Goal: Use online tool/utility: Utilize a website feature to perform a specific function

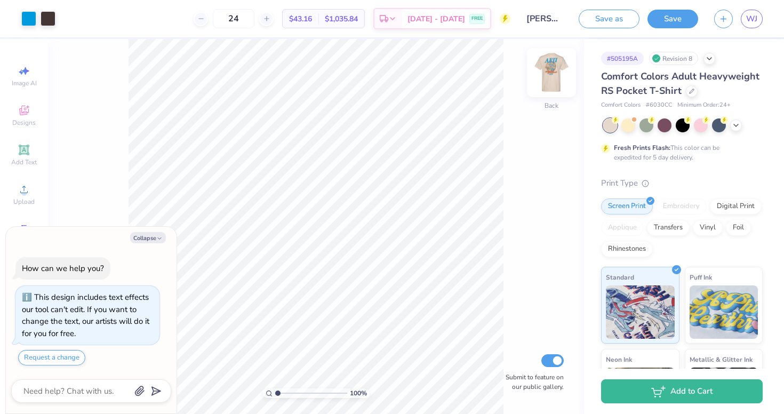
click at [556, 68] on img at bounding box center [551, 72] width 43 height 43
click at [82, 14] on icon at bounding box center [85, 17] width 9 height 9
click at [97, 46] on div at bounding box center [94, 44] width 15 height 15
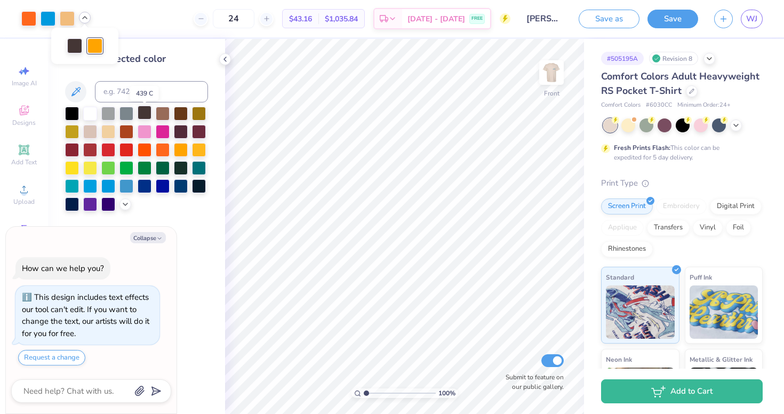
click at [140, 114] on div at bounding box center [145, 113] width 14 height 14
click at [225, 59] on polyline at bounding box center [225, 59] width 2 height 4
type textarea "x"
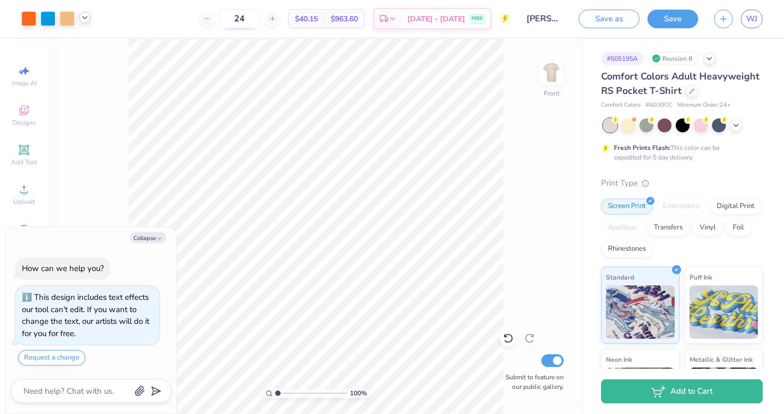
click at [260, 18] on input "24" at bounding box center [240, 18] width 42 height 19
type input "2"
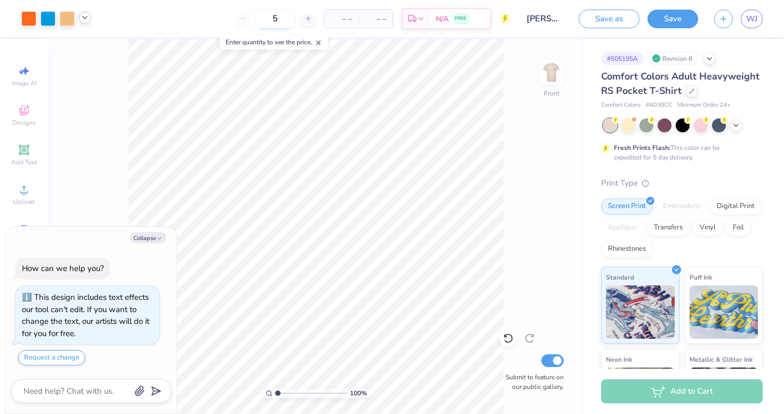
type input "50"
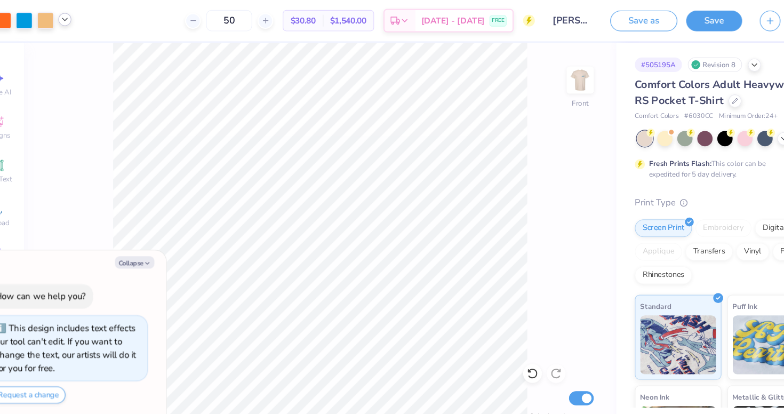
type textarea "x"
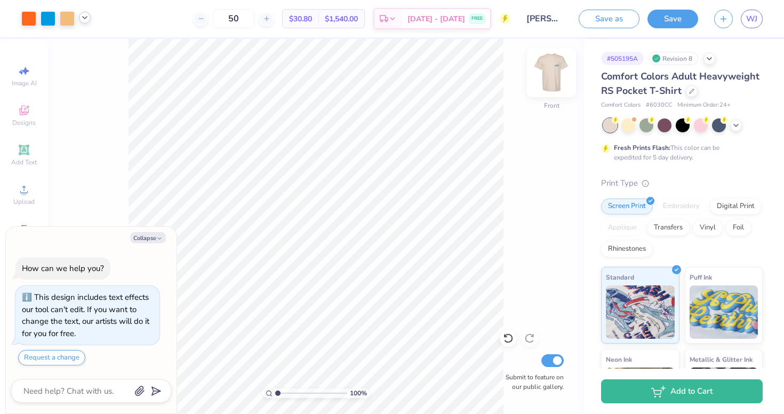
type input "50"
click at [553, 74] on img at bounding box center [551, 72] width 43 height 43
click at [554, 74] on img at bounding box center [551, 72] width 43 height 43
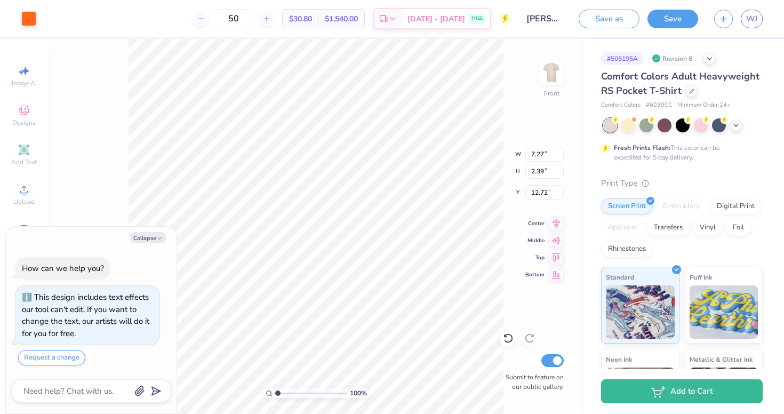
type textarea "x"
type input "1.72"
type input "1.55"
type input "13.37"
type textarea "x"
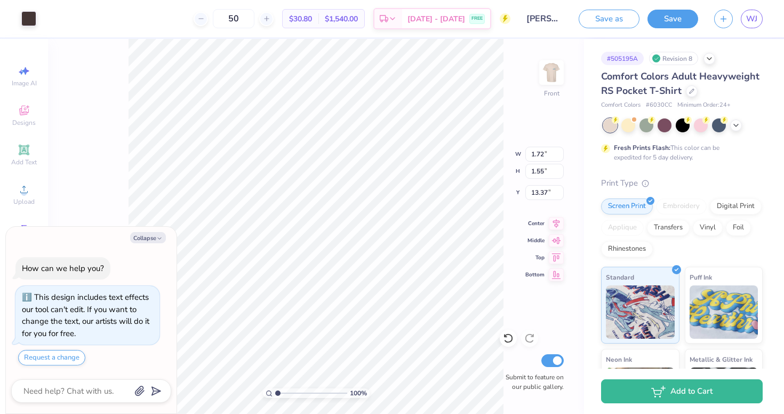
type input "7.27"
type input "2.39"
type input "12.72"
click at [154, 235] on button "Collapse" at bounding box center [148, 237] width 36 height 11
type textarea "x"
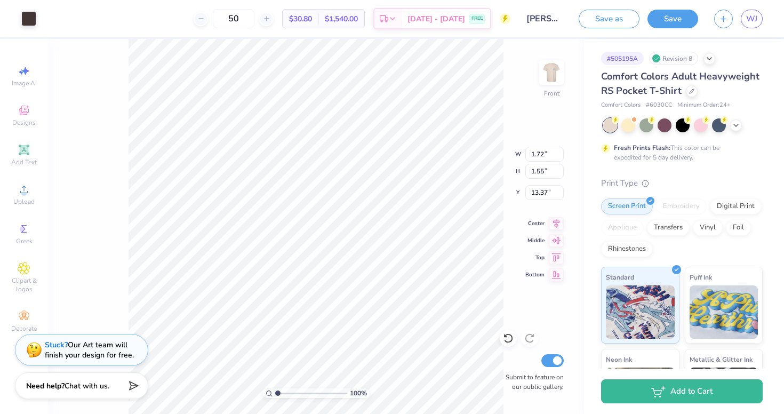
type input "1.85"
type input "1.09"
type input "12.97"
type input "0.89"
type input "1.06"
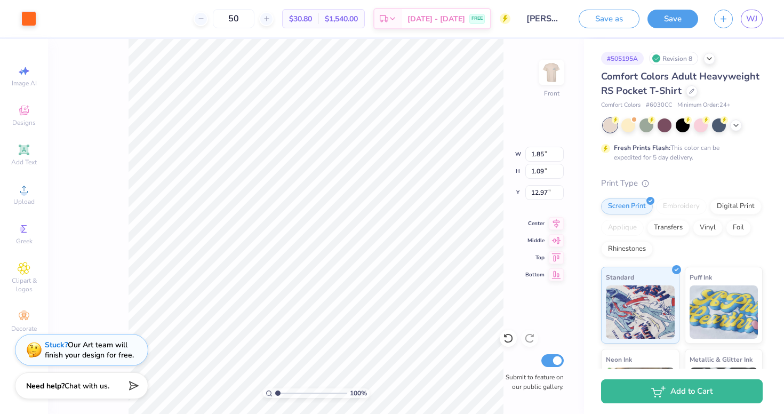
type input "13.22"
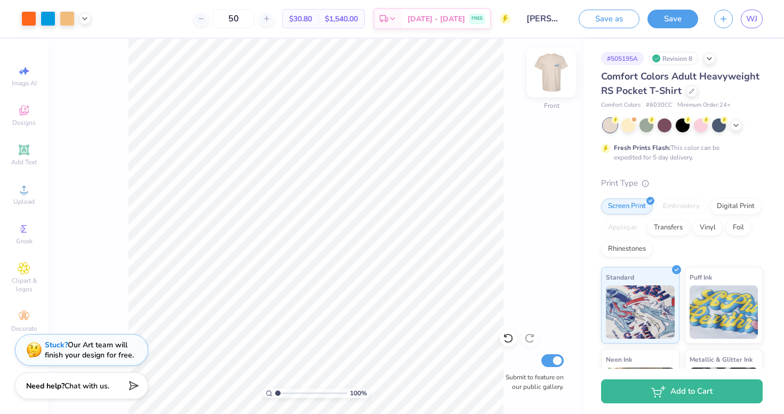
click at [552, 78] on img at bounding box center [551, 72] width 43 height 43
click at [550, 72] on img at bounding box center [551, 72] width 43 height 43
click at [550, 72] on img at bounding box center [551, 72] width 21 height 21
click at [549, 77] on img at bounding box center [551, 72] width 43 height 43
click at [553, 70] on img at bounding box center [551, 72] width 43 height 43
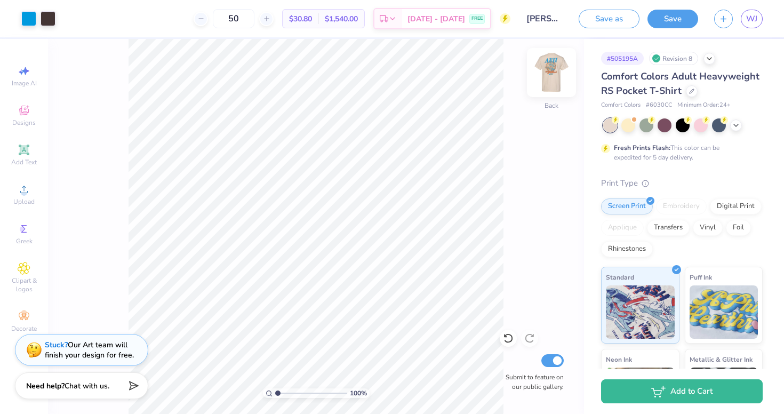
click at [563, 73] on img at bounding box center [551, 72] width 43 height 43
click at [540, 64] on img at bounding box center [551, 72] width 43 height 43
click at [552, 71] on img at bounding box center [551, 72] width 43 height 43
click at [552, 71] on img at bounding box center [551, 72] width 21 height 21
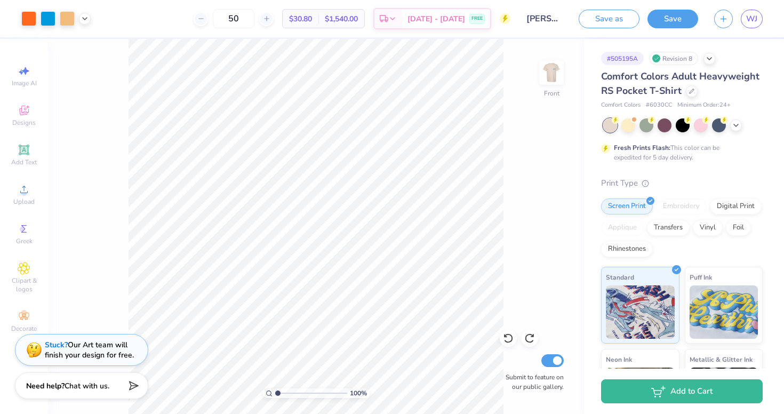
click at [552, 71] on img at bounding box center [551, 72] width 21 height 21
click at [560, 70] on img at bounding box center [551, 72] width 43 height 43
click at [560, 70] on img at bounding box center [551, 72] width 21 height 21
click at [546, 73] on img at bounding box center [551, 72] width 43 height 43
click at [561, 78] on img at bounding box center [551, 72] width 43 height 43
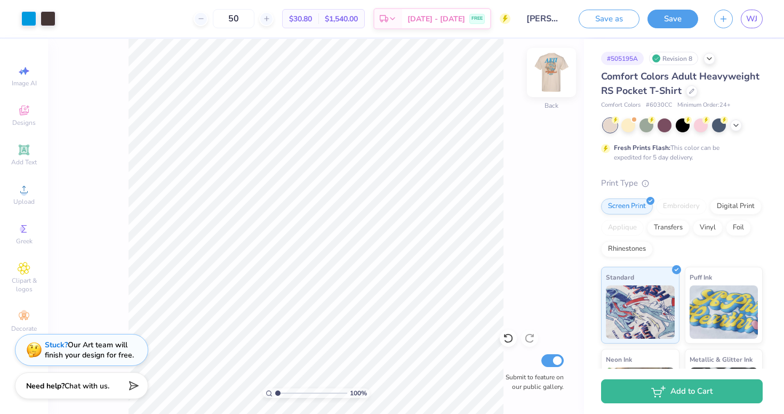
click at [549, 65] on img at bounding box center [551, 72] width 43 height 43
click at [546, 75] on img at bounding box center [551, 72] width 43 height 43
click at [555, 74] on img at bounding box center [551, 72] width 43 height 43
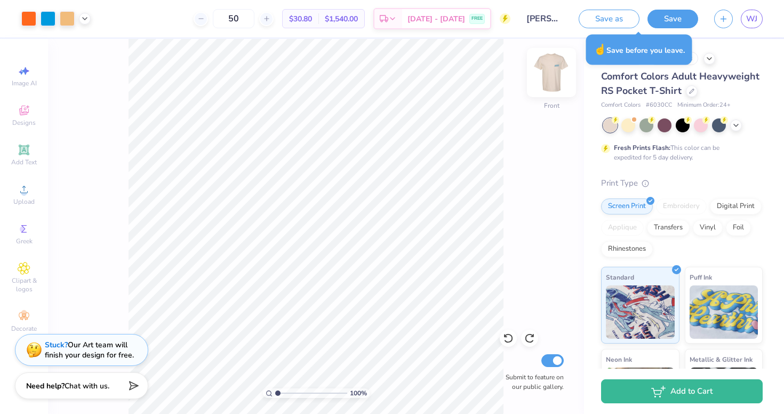
click at [548, 74] on img at bounding box center [551, 72] width 43 height 43
click at [547, 70] on img at bounding box center [551, 72] width 43 height 43
click at [668, 15] on button "Save" at bounding box center [673, 17] width 51 height 19
